Goal: Information Seeking & Learning: Learn about a topic

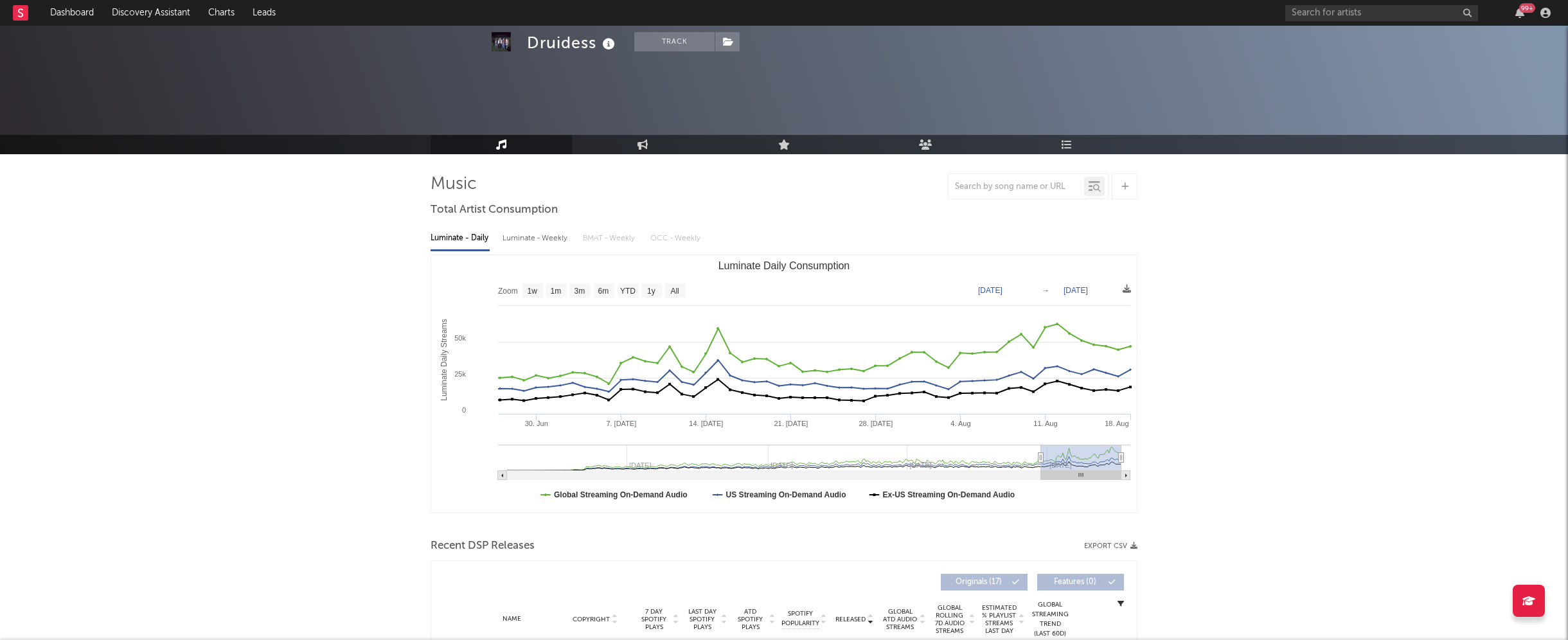
select select "6m"
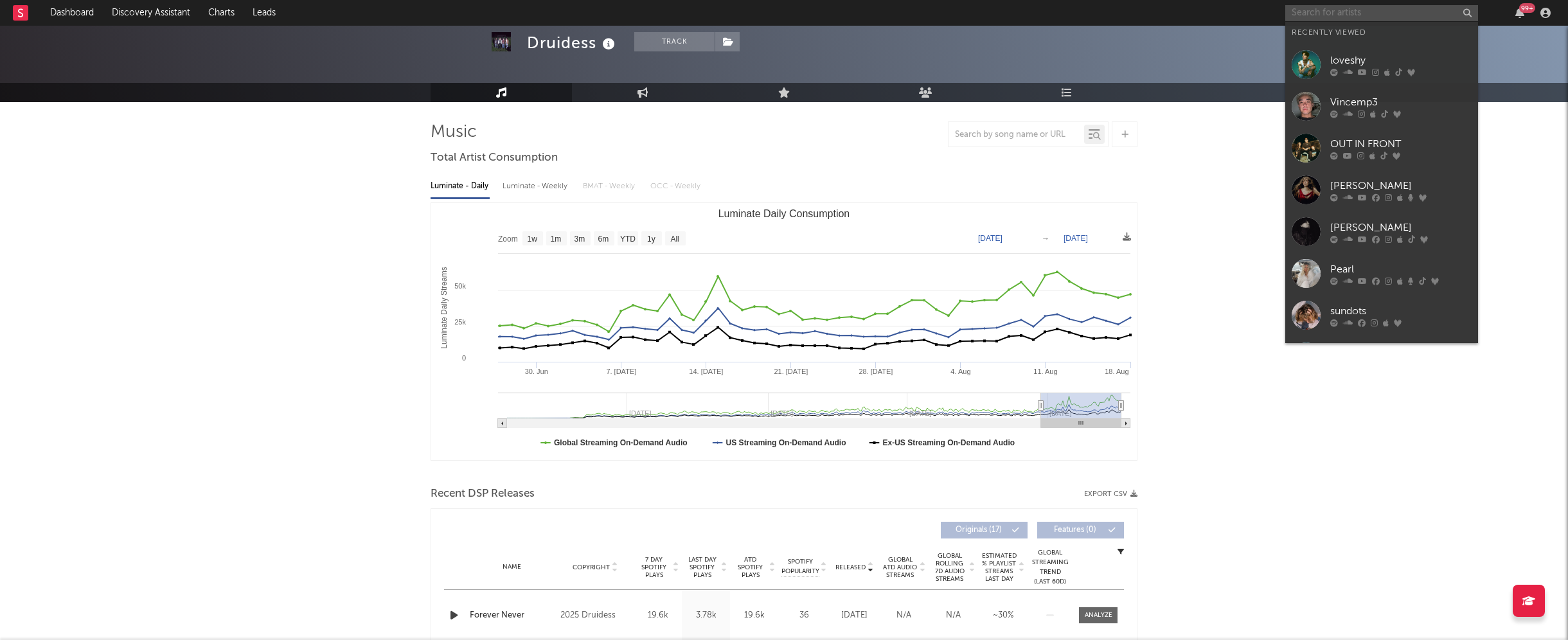
click at [1371, 6] on input "text" at bounding box center [1381, 13] width 193 height 16
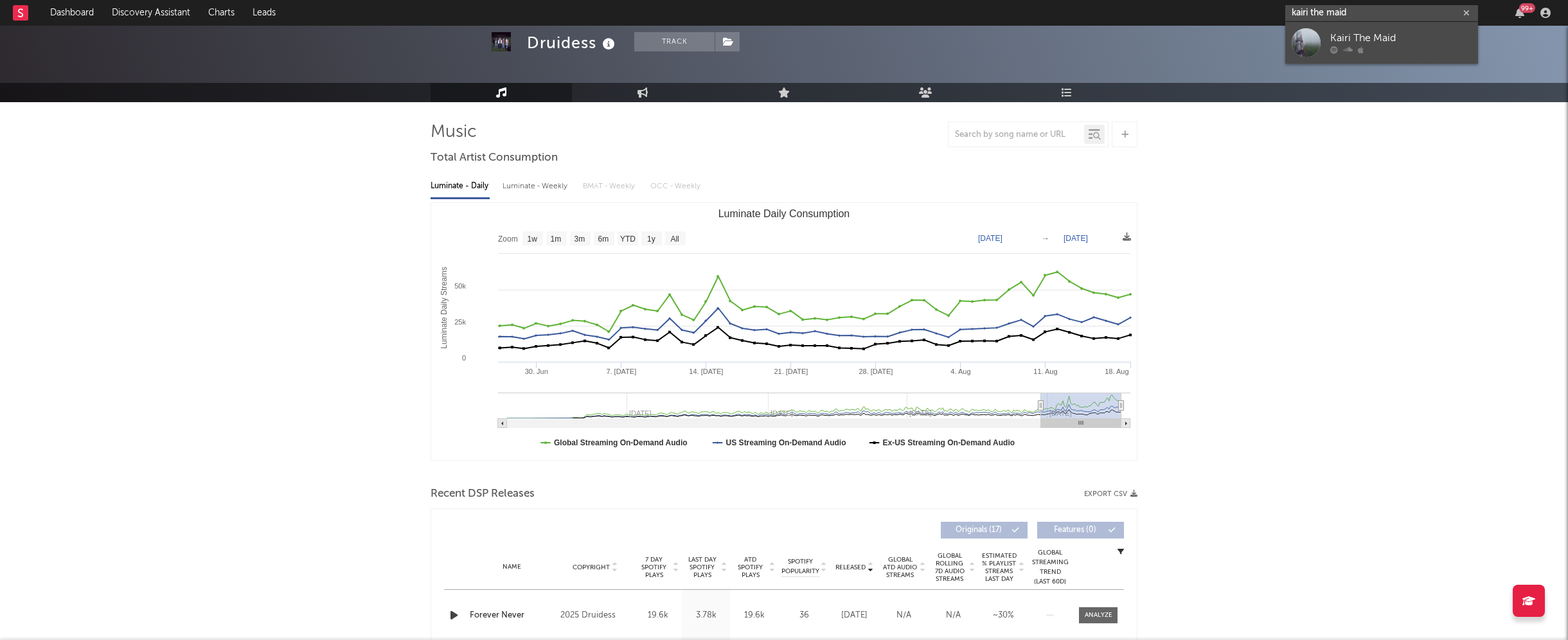
type input "kairi the maid"
click at [1390, 37] on div "Kairi The Maid" at bounding box center [1400, 38] width 141 height 16
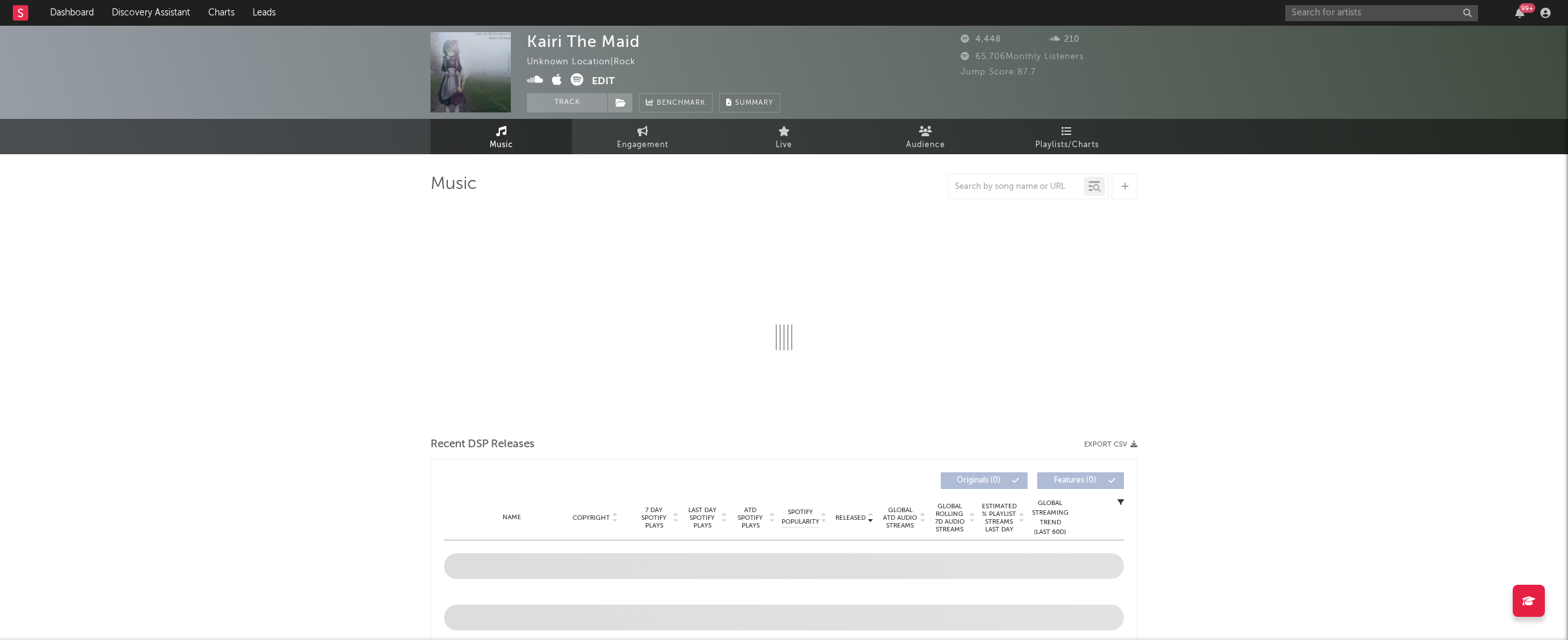
select select "1w"
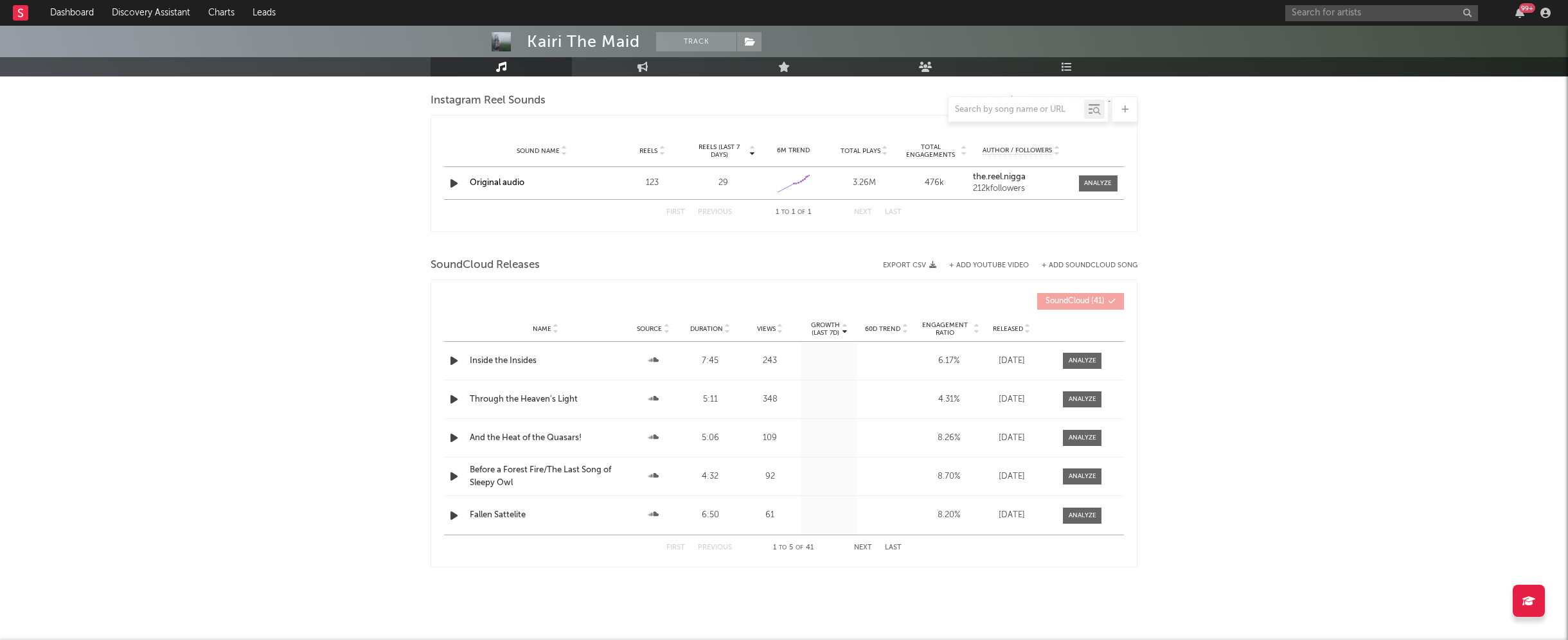
scroll to position [1133, 0]
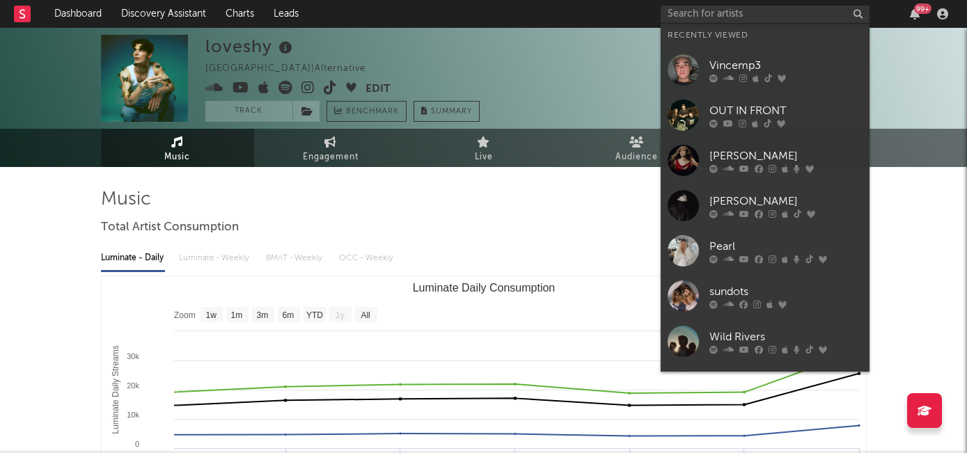
select select "1m"
click at [711, 11] on input "text" at bounding box center [765, 14] width 209 height 17
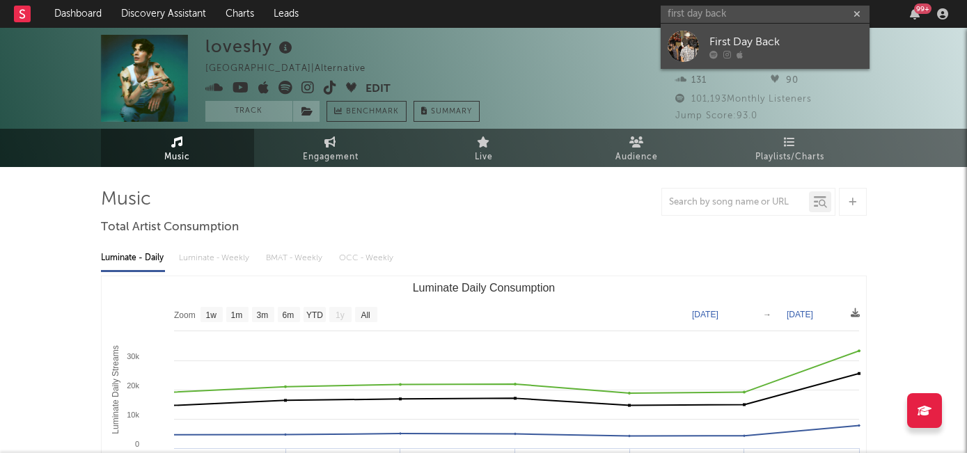
type input "first day back"
click at [728, 40] on div "First Day Back" at bounding box center [786, 41] width 153 height 17
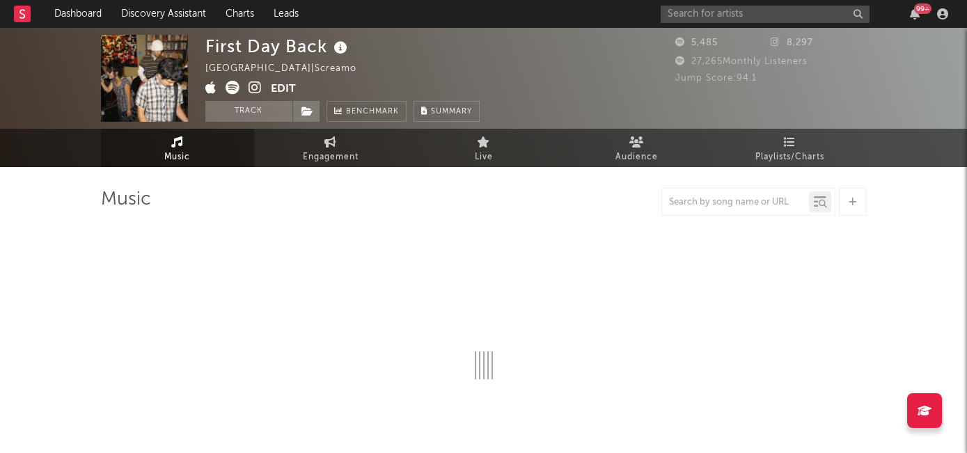
select select "1w"
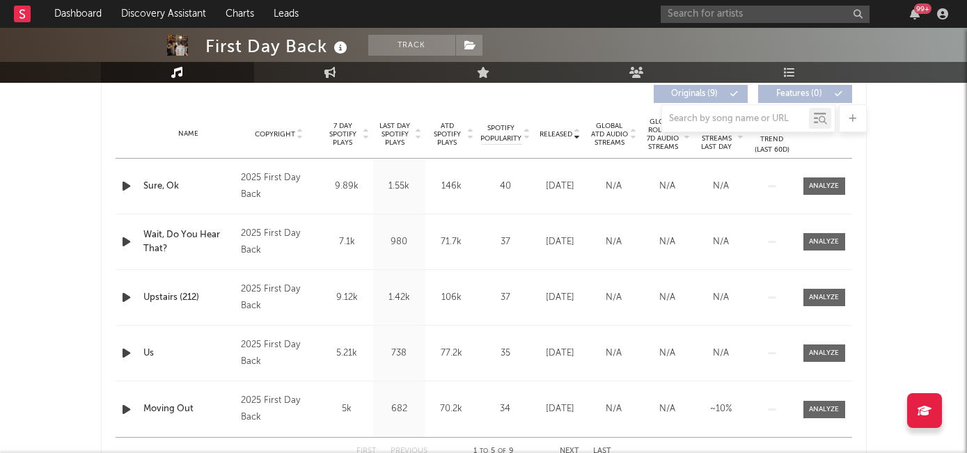
scroll to position [558, 0]
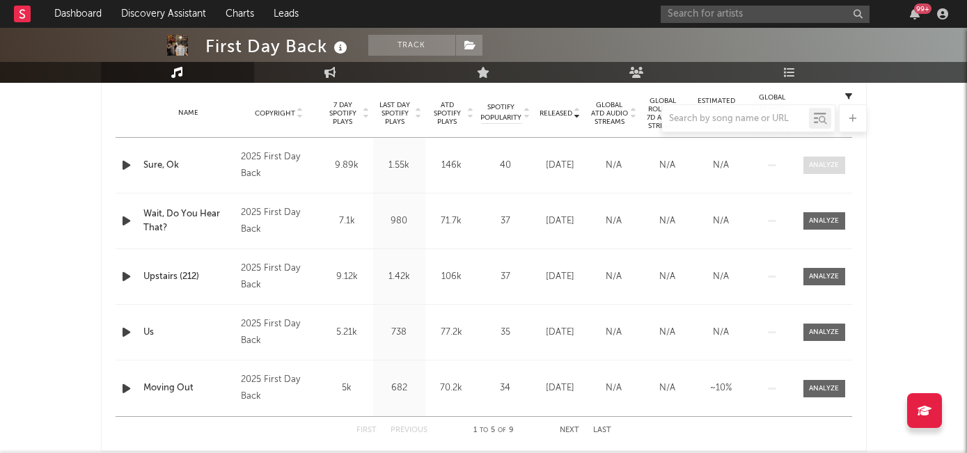
click at [822, 164] on div at bounding box center [824, 165] width 30 height 10
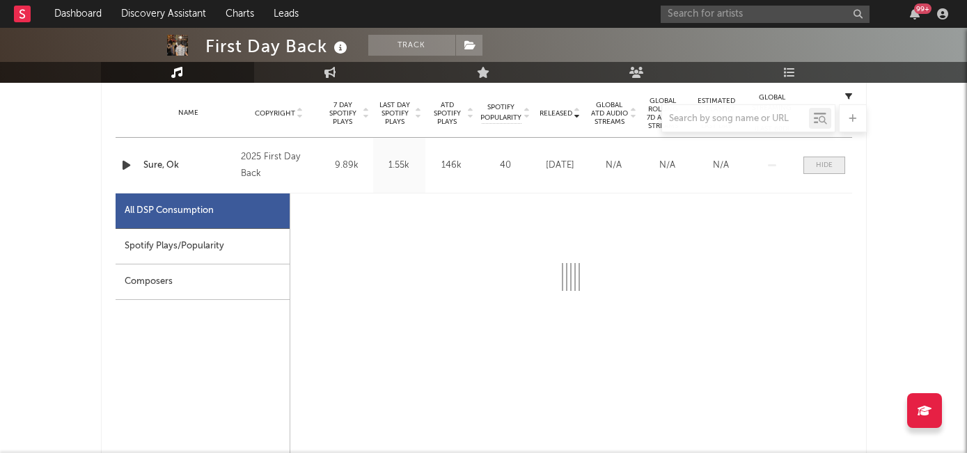
select select "1w"
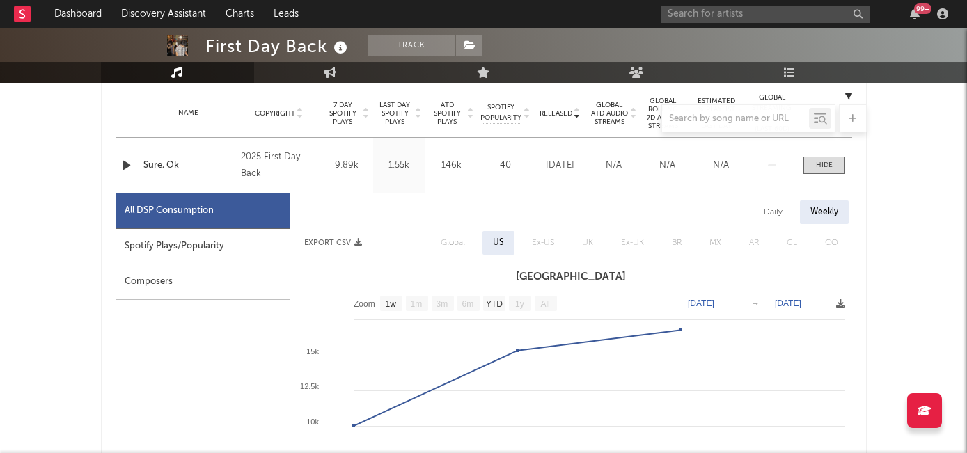
click at [240, 235] on div "Spotify Plays/Popularity" at bounding box center [203, 247] width 174 height 36
select select "1w"
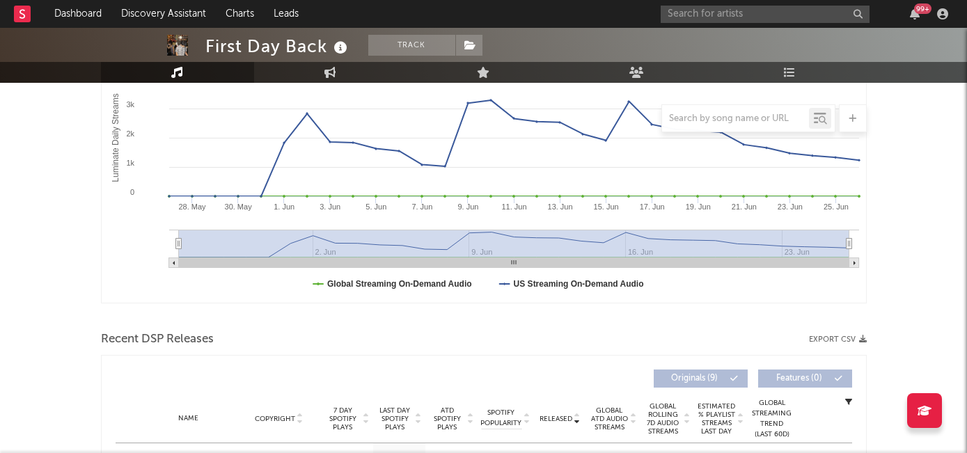
scroll to position [0, 0]
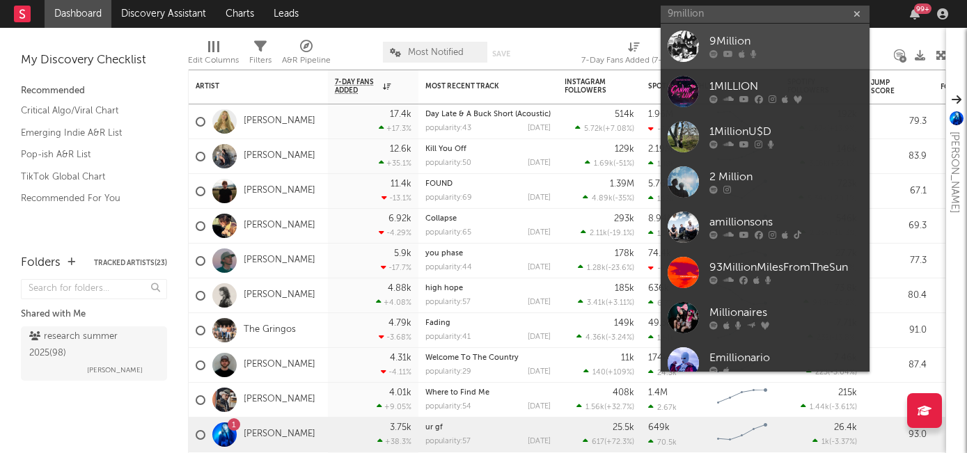
type input "9million"
click at [736, 35] on div "9Million" at bounding box center [786, 41] width 153 height 17
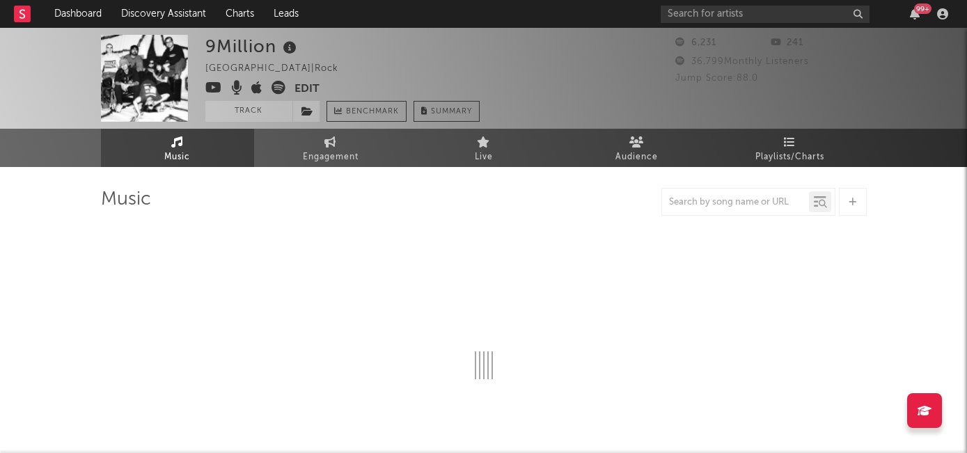
select select "6m"
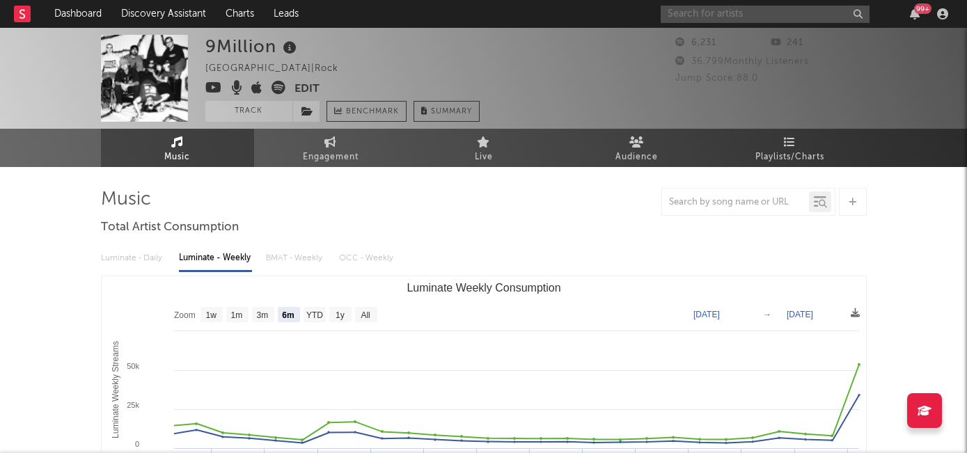
click at [699, 15] on input "text" at bounding box center [765, 14] width 209 height 17
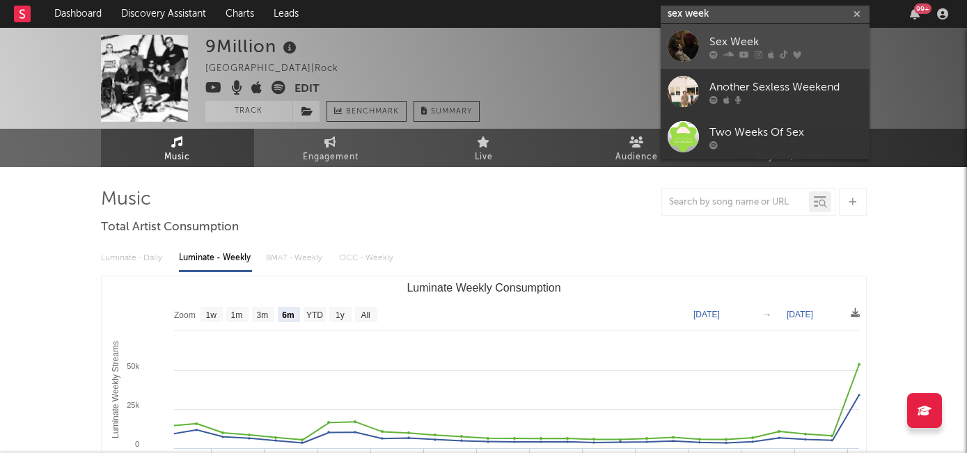
type input "sex week"
click at [717, 33] on div "Sex Week" at bounding box center [786, 41] width 153 height 17
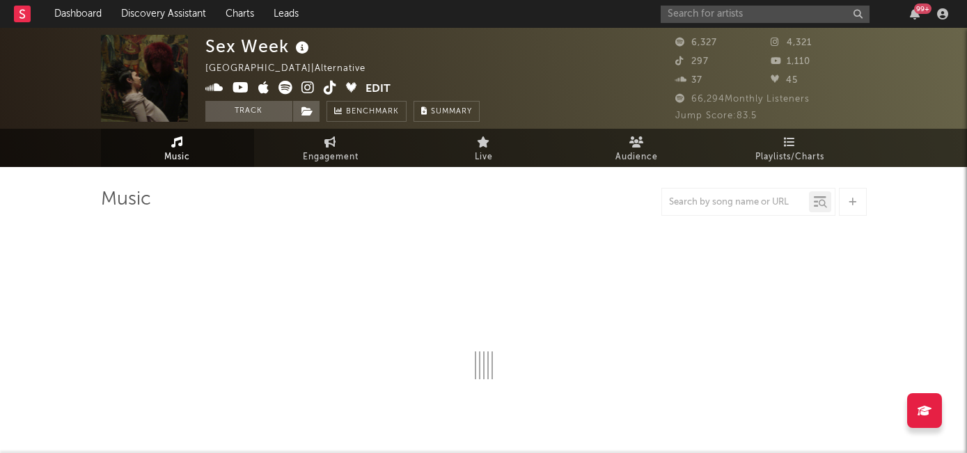
select select "6m"
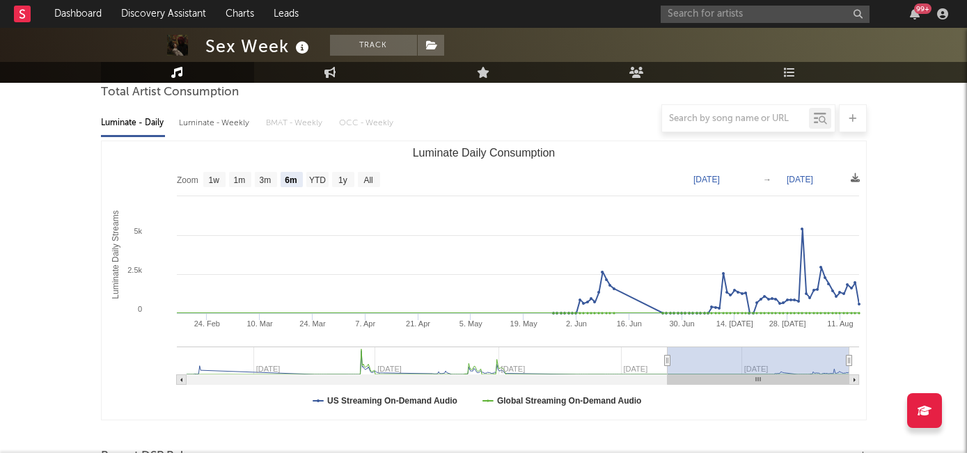
scroll to position [136, 0]
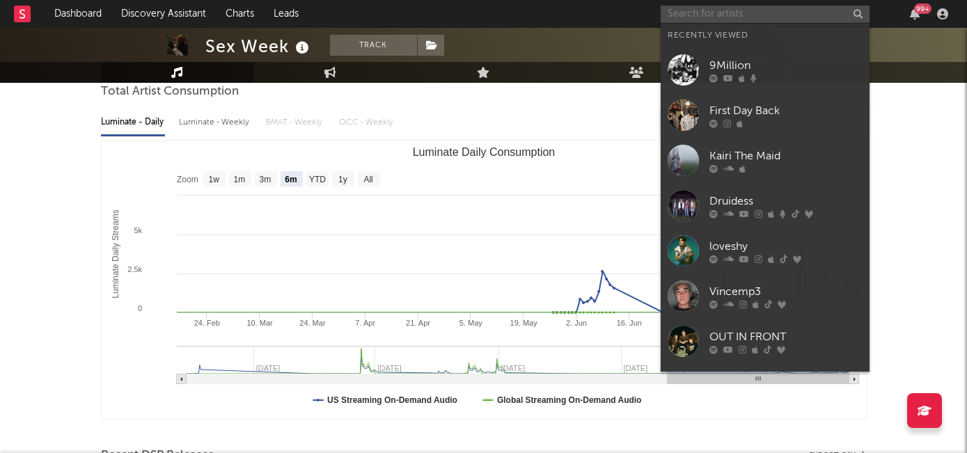
click at [714, 8] on input "text" at bounding box center [765, 14] width 209 height 17
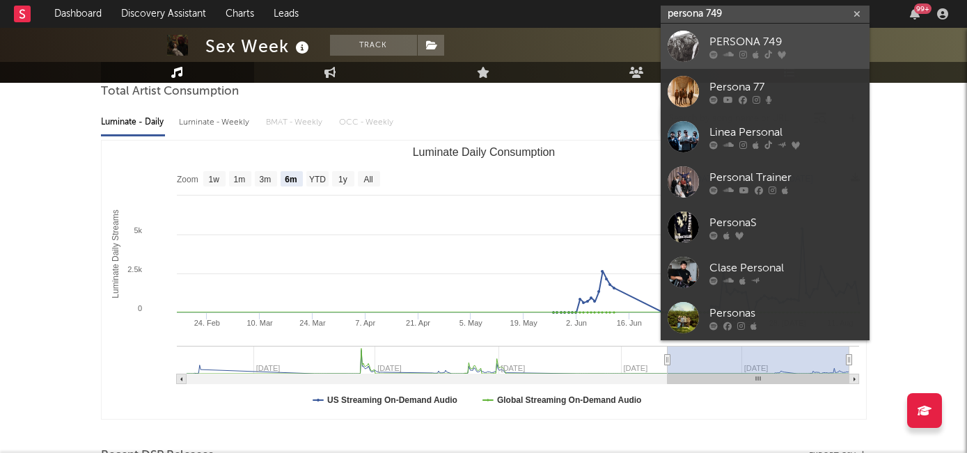
type input "persona 749"
click at [731, 31] on link "PERSONA 749" at bounding box center [765, 46] width 209 height 45
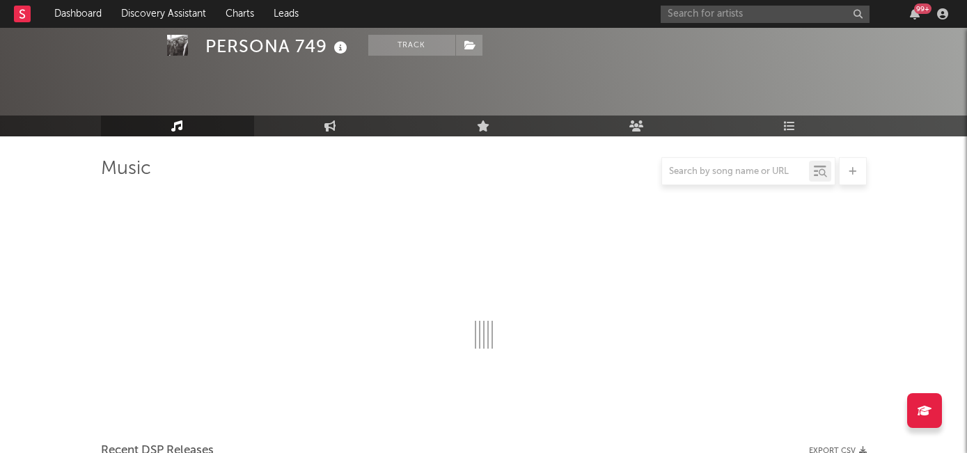
scroll to position [136, 0]
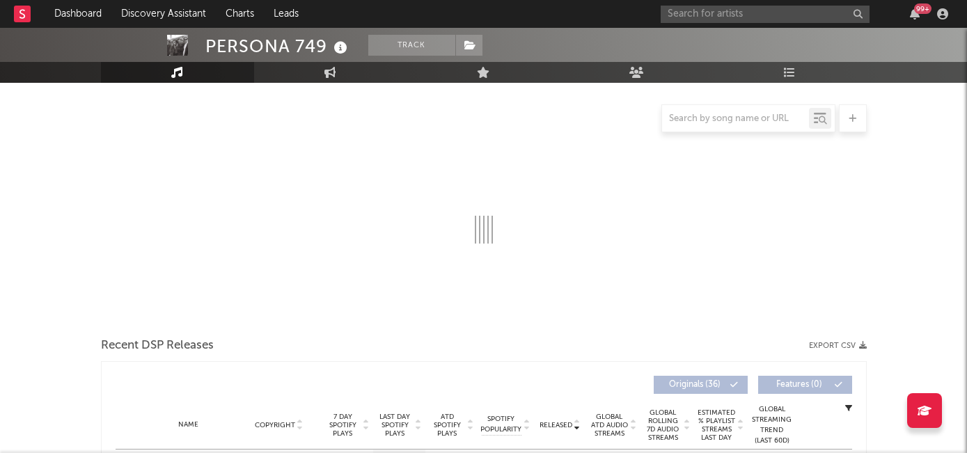
select select "6m"
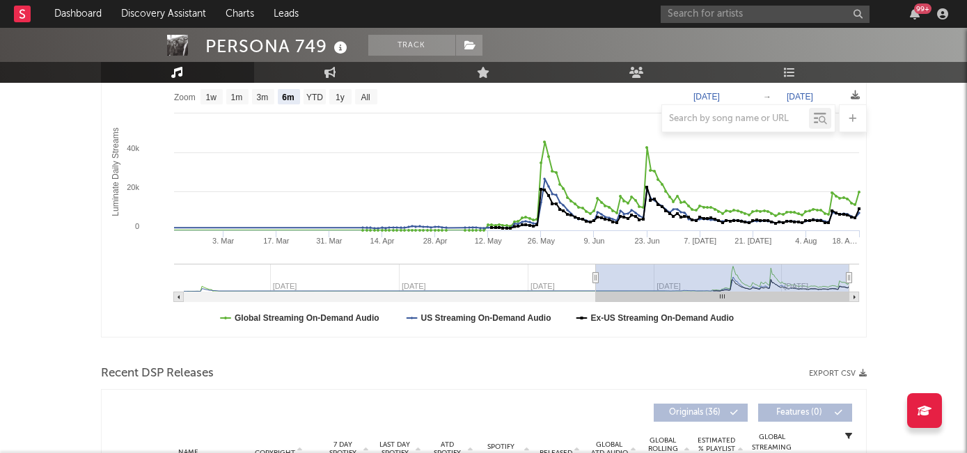
scroll to position [249, 0]
